Goal: Find specific page/section: Find specific page/section

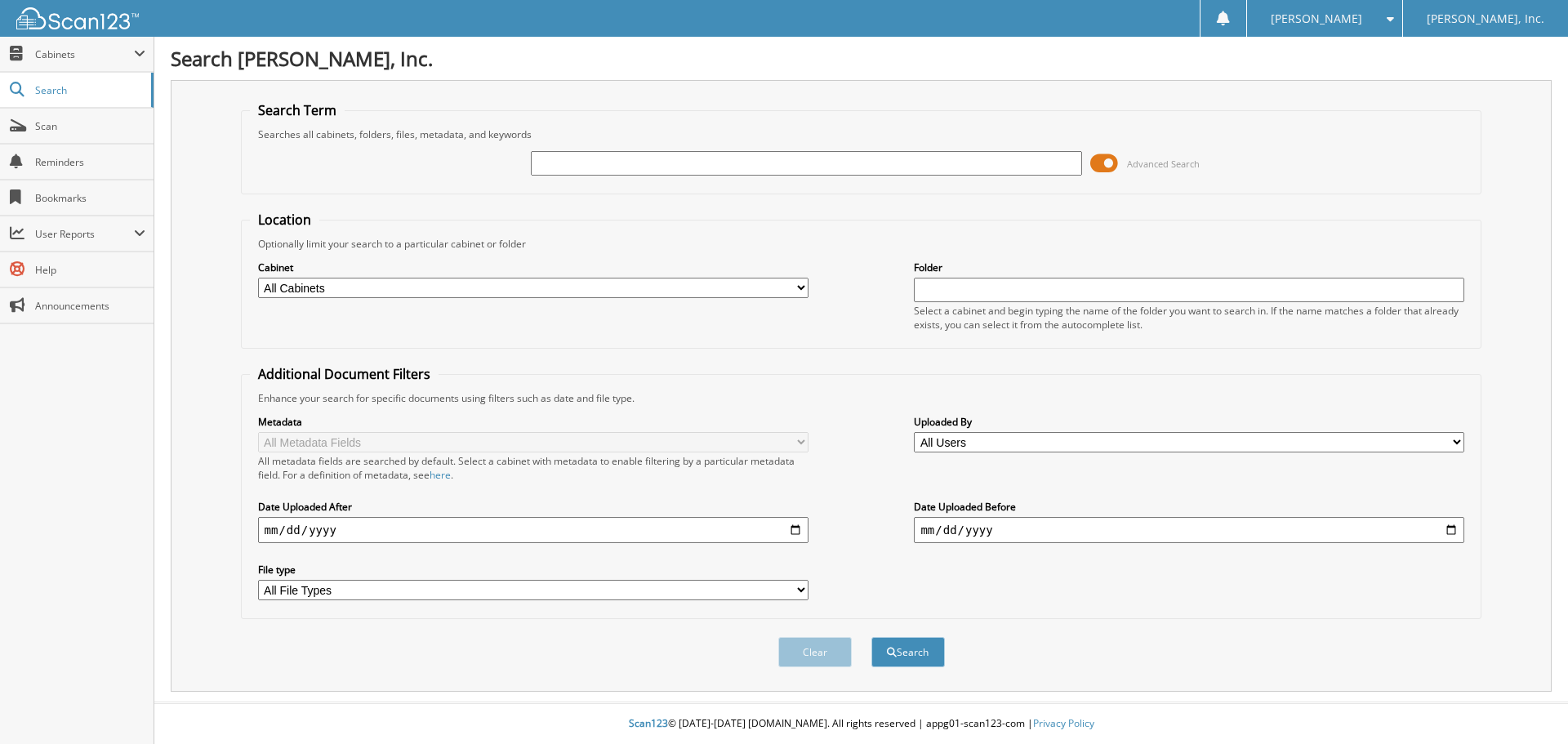
click at [596, 168] on input "text" at bounding box center [806, 163] width 551 height 24
click at [563, 162] on input "115" at bounding box center [806, 163] width 551 height 24
type input "115438"
click at [872, 637] on button "Search" at bounding box center [908, 652] width 73 height 30
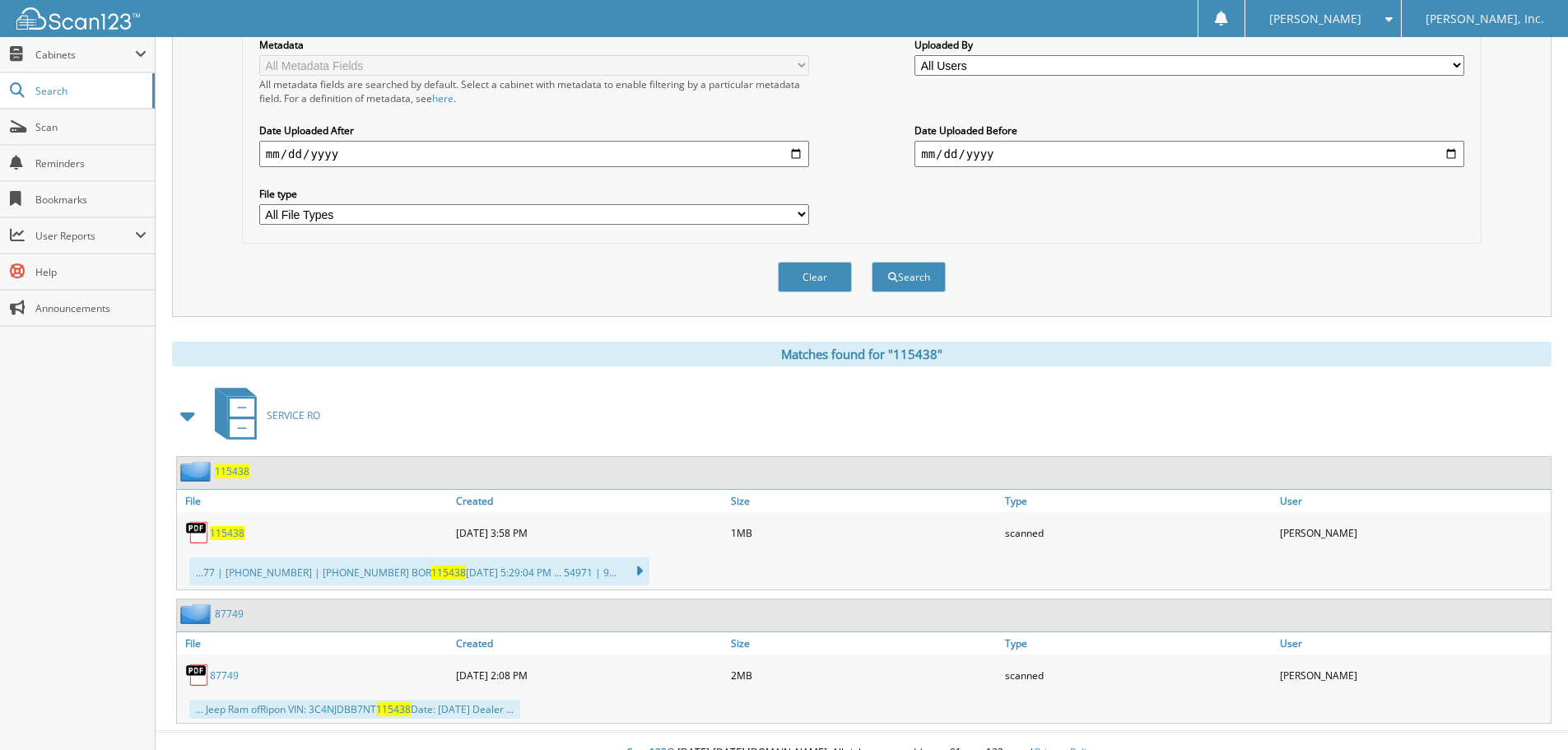
scroll to position [405, 0]
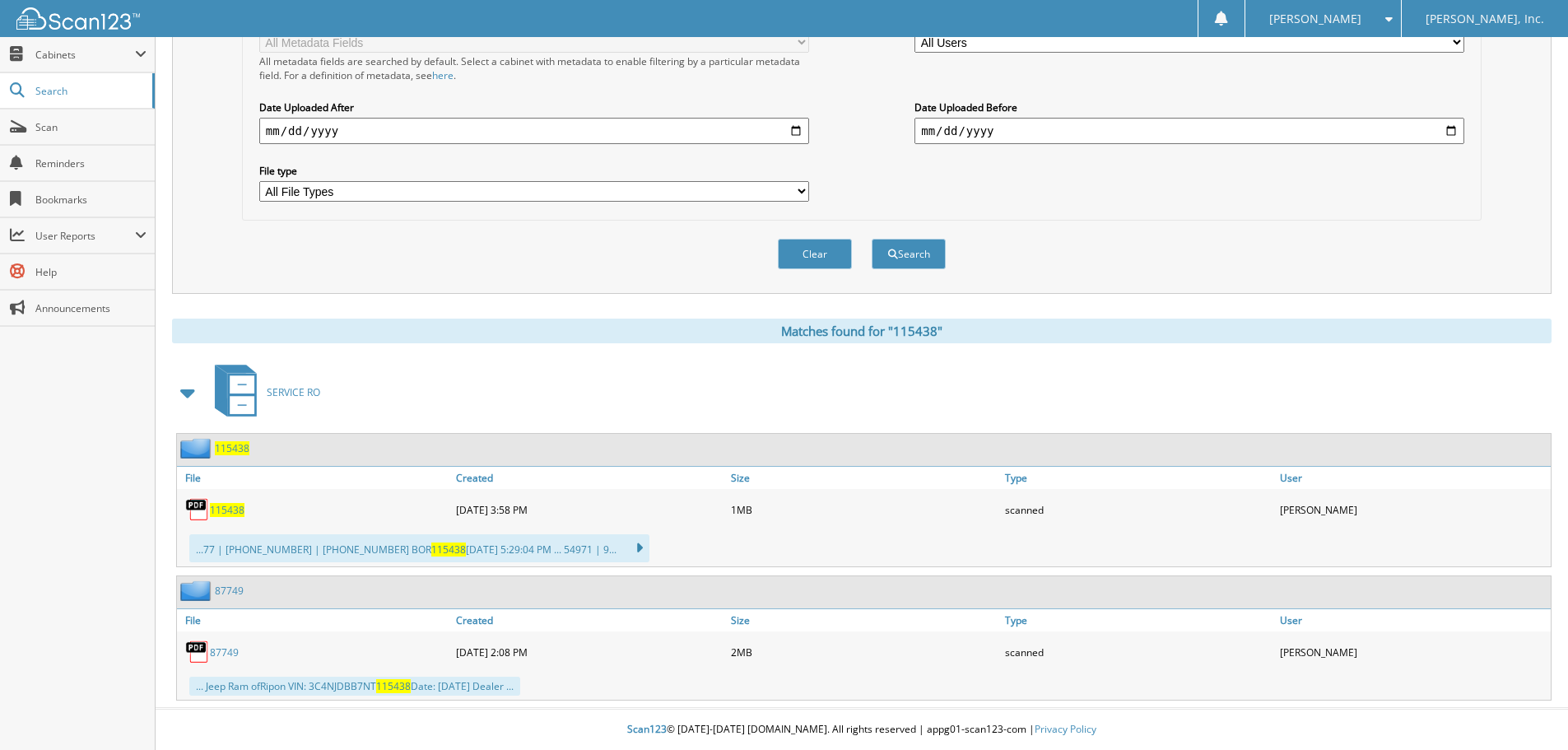
click at [228, 509] on span "115438" at bounding box center [227, 510] width 35 height 14
click at [238, 453] on span "115438" at bounding box center [232, 448] width 35 height 14
